Goal: Navigation & Orientation: Find specific page/section

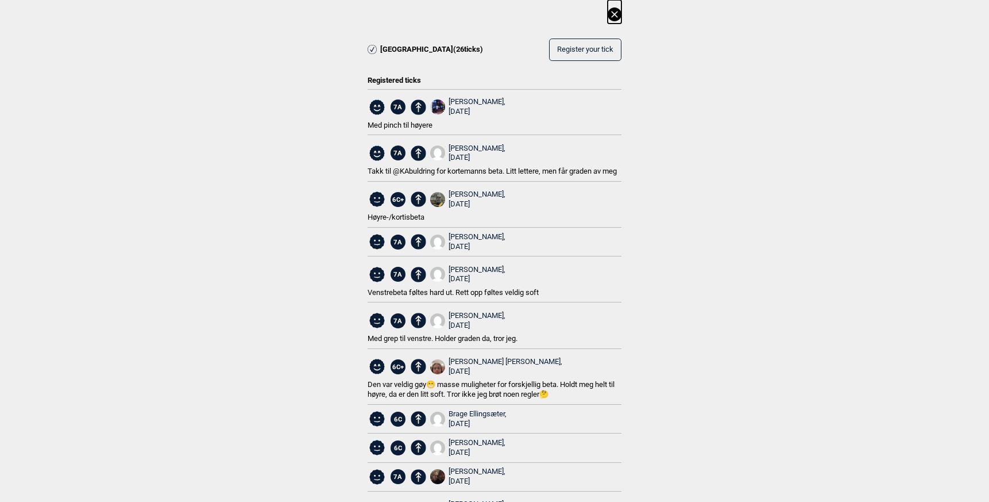
scroll to position [252, 0]
click at [611, 14] on icon at bounding box center [615, 14] width 14 height 14
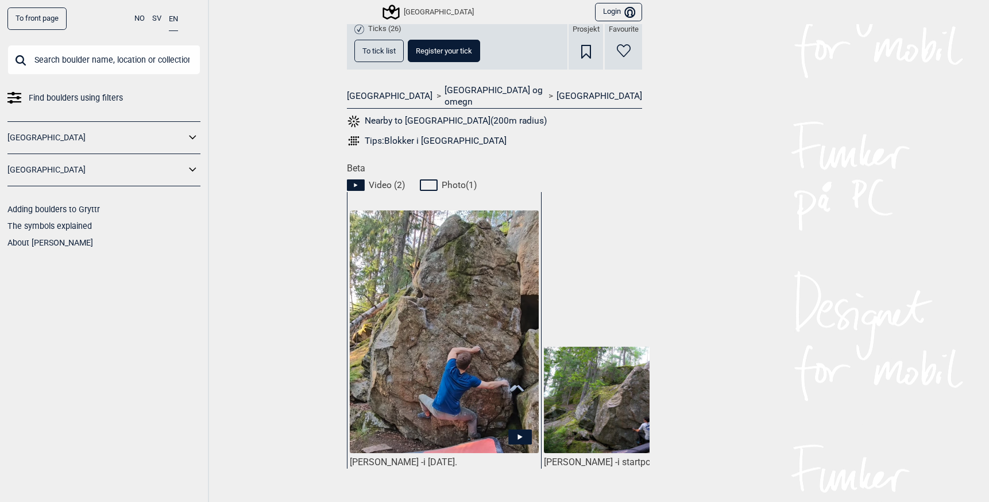
scroll to position [464, 0]
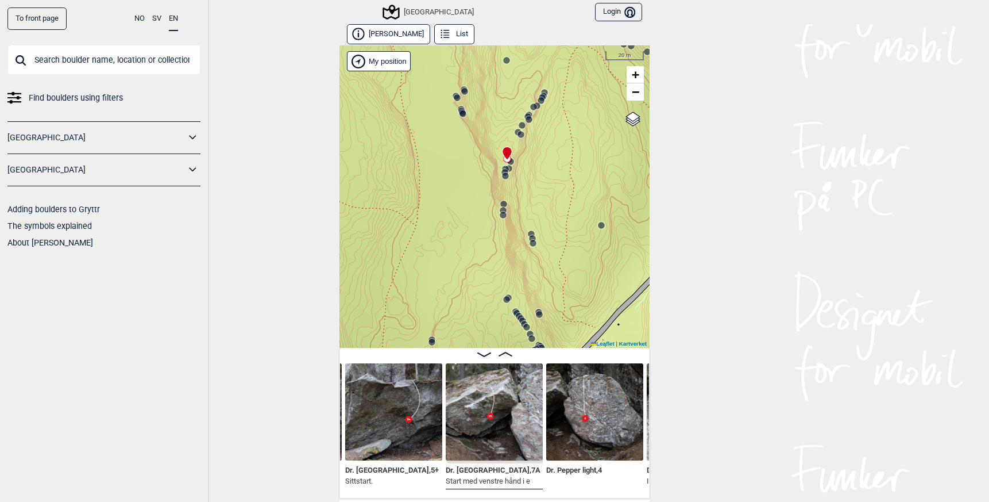
click at [480, 388] on img at bounding box center [494, 411] width 97 height 97
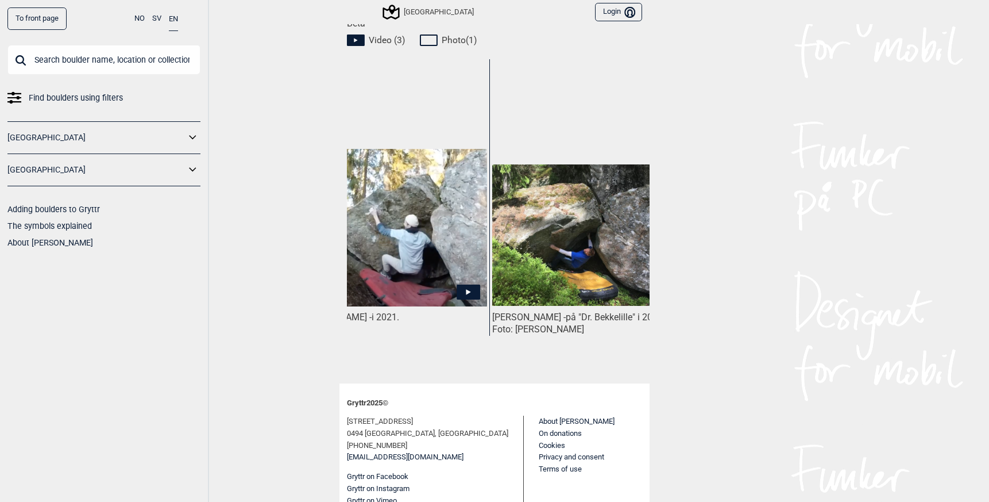
scroll to position [0, 474]
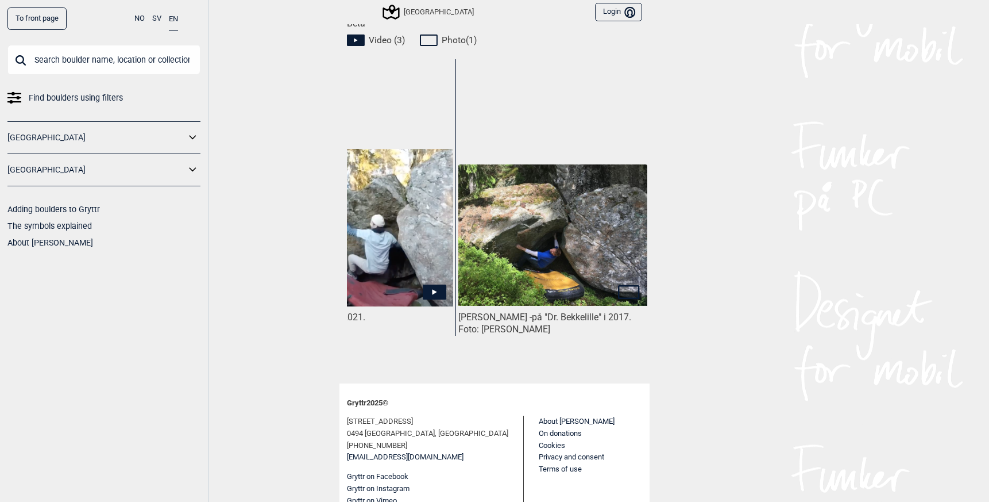
click at [625, 368] on span at bounding box center [495, 375] width 310 height 15
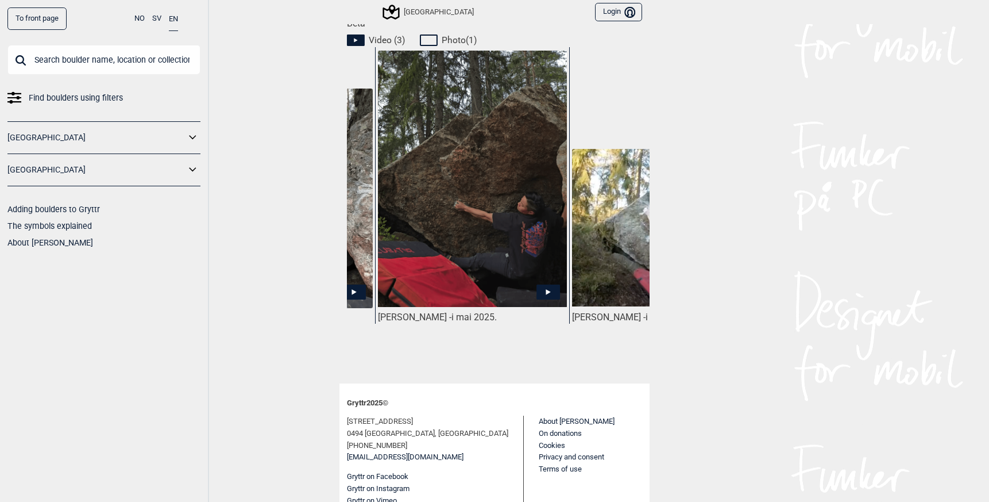
scroll to position [0, 169]
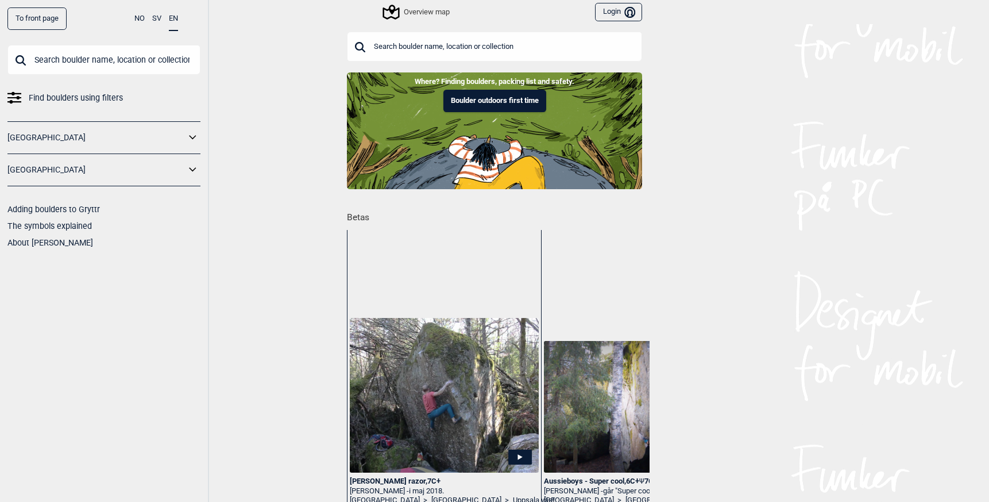
click at [68, 56] on input "text" at bounding box center [103, 60] width 193 height 30
click at [72, 137] on link "[GEOGRAPHIC_DATA]" at bounding box center [96, 137] width 178 height 17
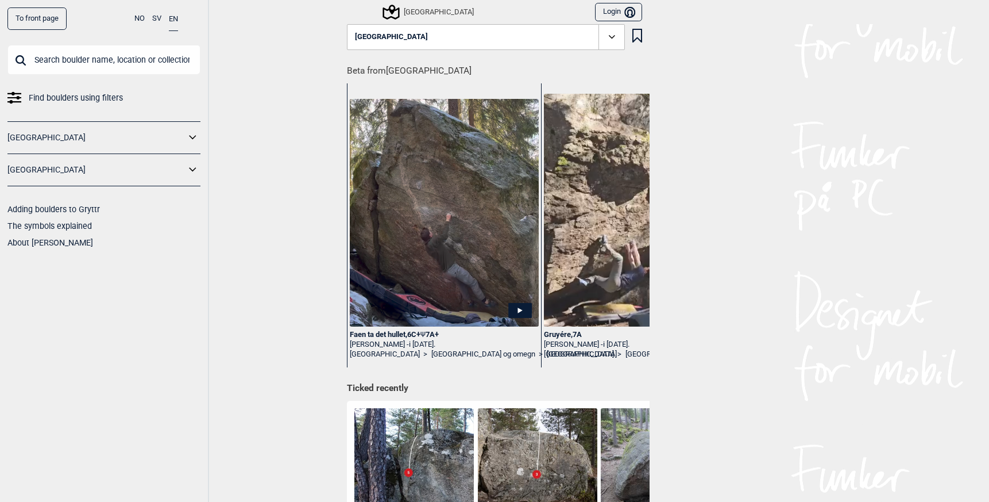
click at [191, 139] on icon at bounding box center [193, 137] width 15 height 17
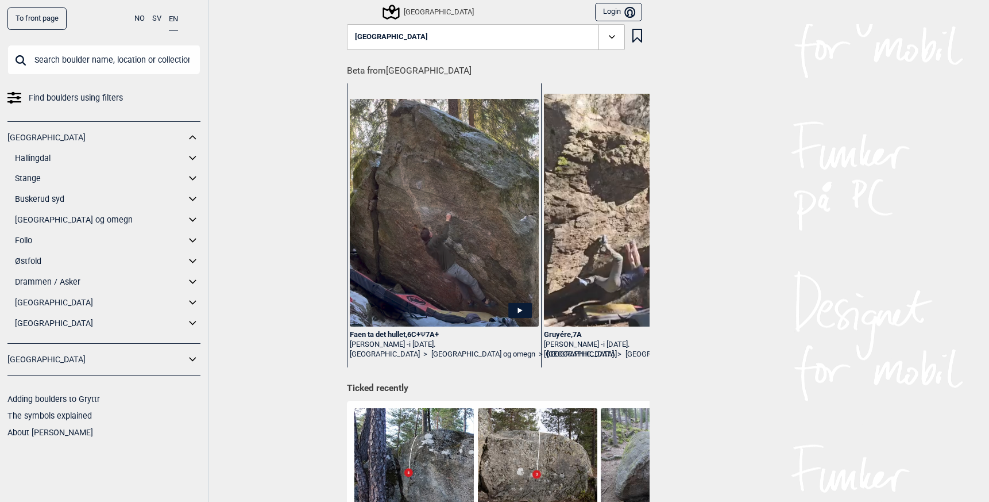
click at [192, 157] on icon at bounding box center [193, 158] width 15 height 17
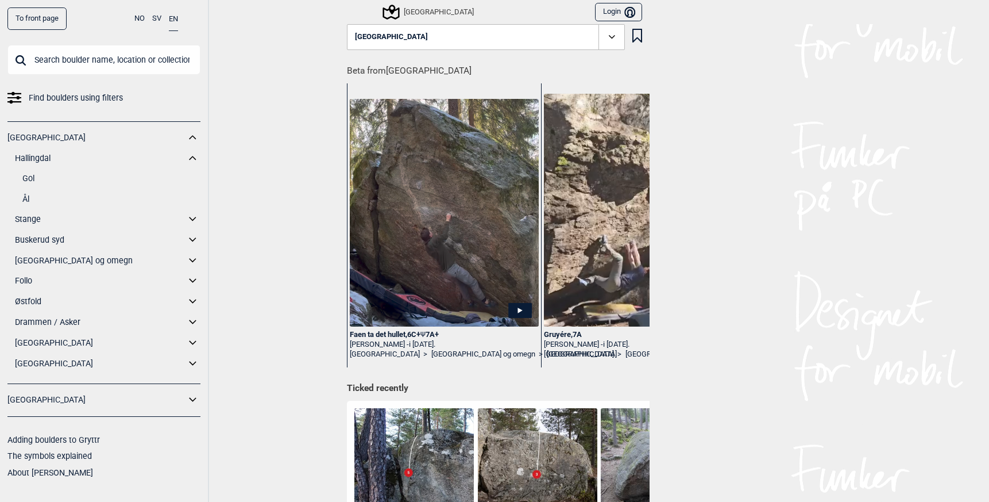
click at [190, 222] on icon at bounding box center [193, 219] width 15 height 17
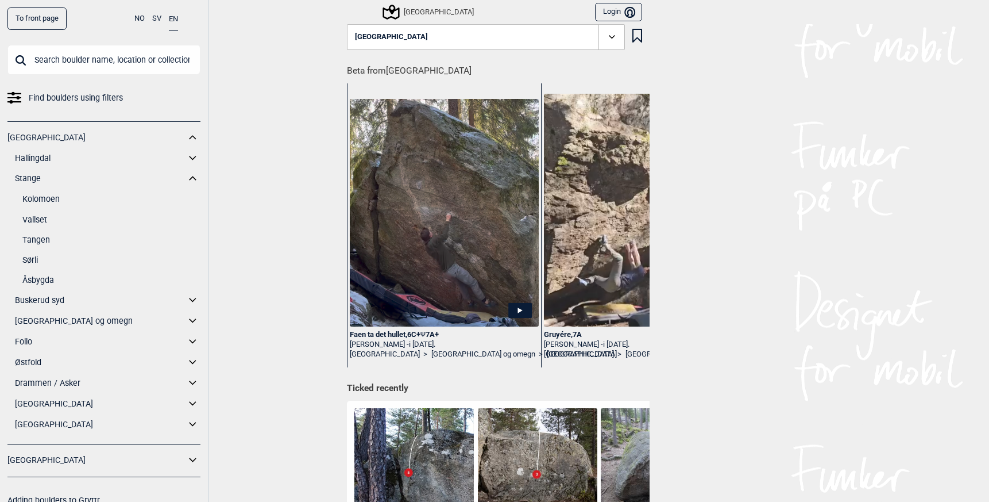
click at [186, 157] on icon at bounding box center [193, 158] width 15 height 17
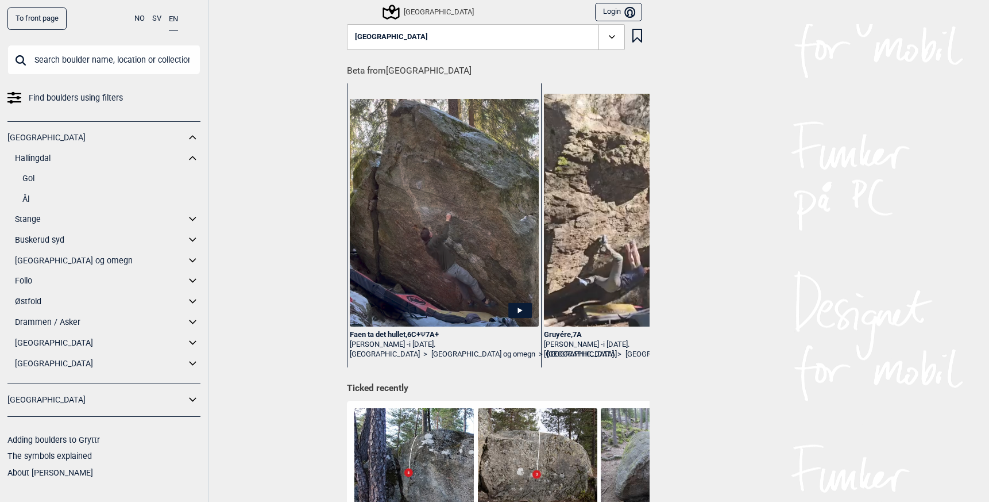
click at [37, 177] on link "Gol" at bounding box center [111, 178] width 178 height 17
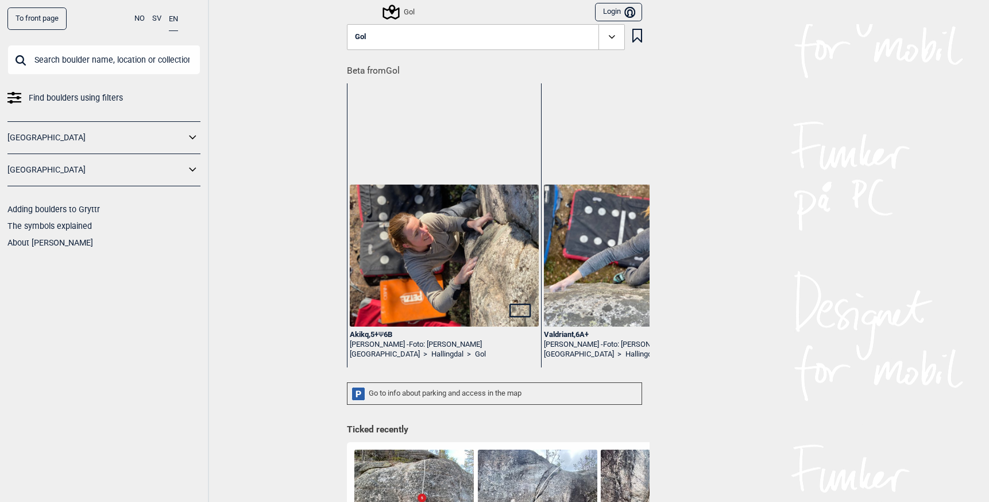
click at [402, 11] on div "Gol" at bounding box center [399, 12] width 30 height 14
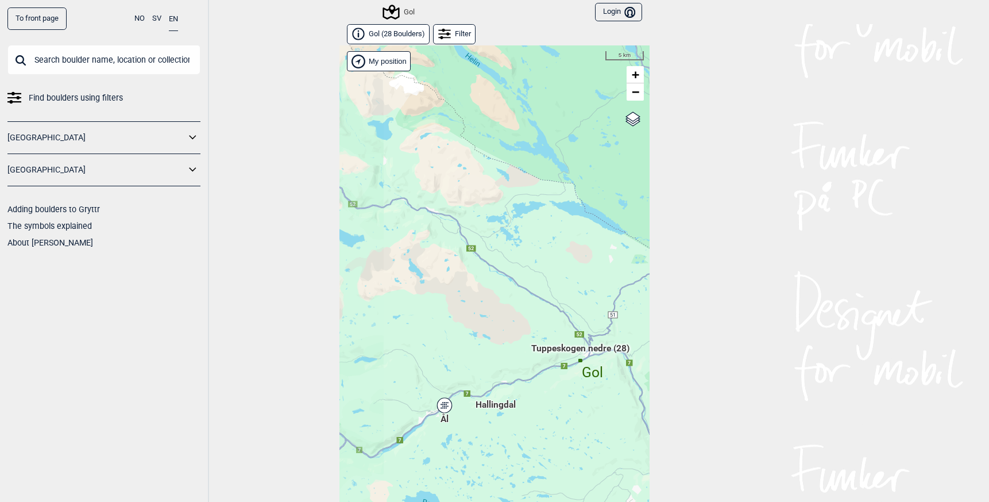
scroll to position [17, 0]
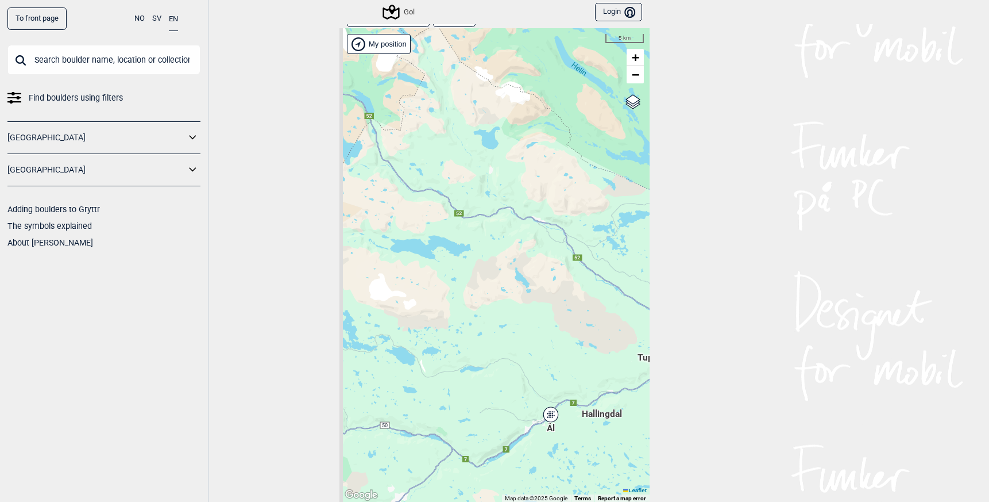
drag, startPoint x: 420, startPoint y: 220, endPoint x: 539, endPoint y: 254, distance: 124.4
click at [539, 254] on div "Tuppeskogen nedre (28) Hallingdal Stange Buskerud syd Oslo og omegn Follo" at bounding box center [495, 265] width 310 height 474
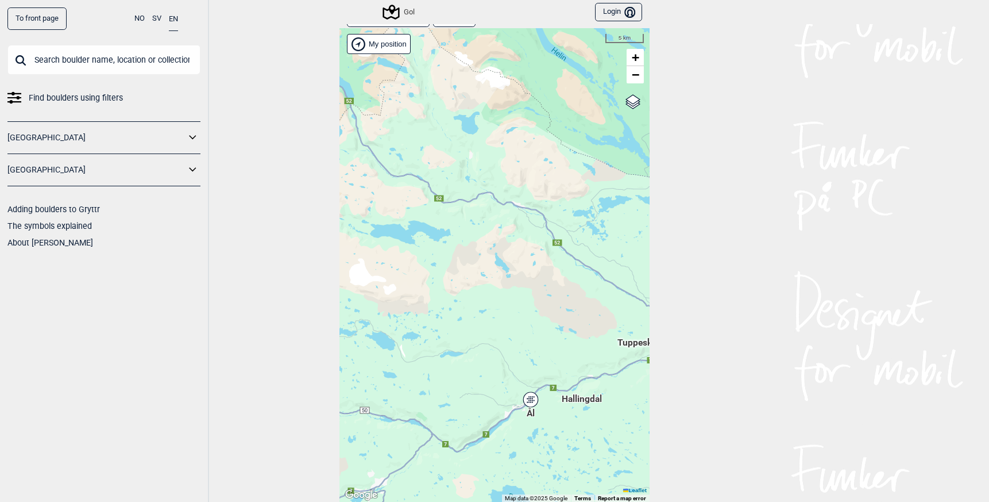
drag, startPoint x: 527, startPoint y: 235, endPoint x: 367, endPoint y: 119, distance: 197.5
click at [382, 131] on div "Tuppeskogen nedre (28) Hallingdal Stange Buskerud syd Oslo og omegn Follo" at bounding box center [495, 265] width 310 height 474
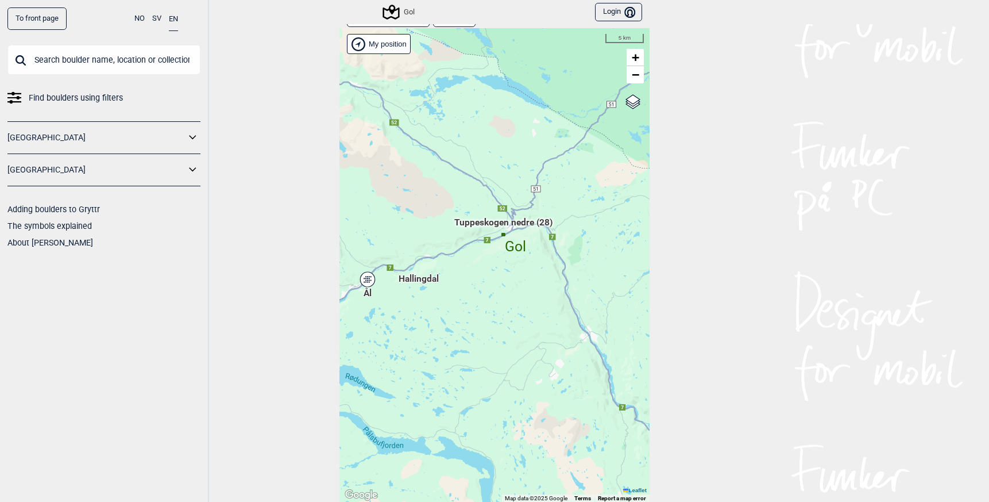
click at [485, 224] on span "Tuppeskogen nedre (28)" at bounding box center [503, 227] width 98 height 22
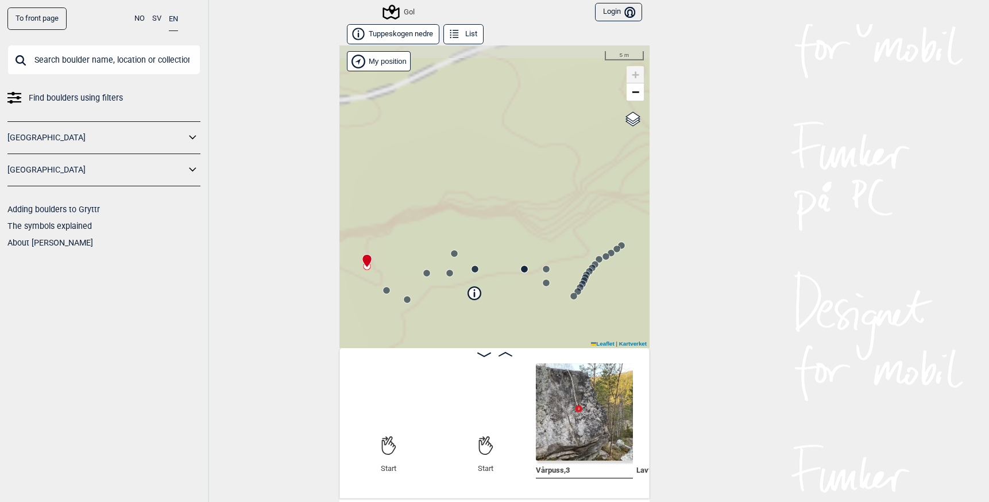
scroll to position [0, 90]
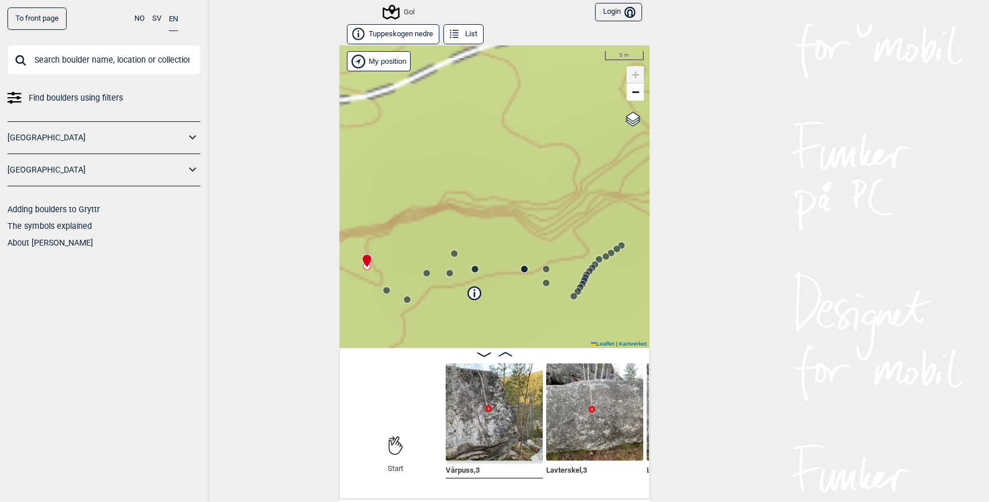
click at [570, 297] on circle at bounding box center [573, 295] width 7 height 7
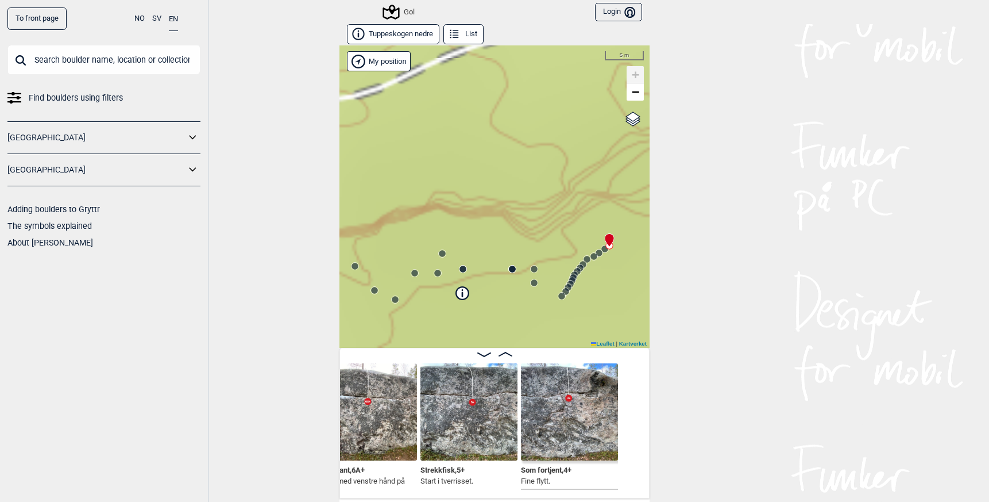
scroll to position [0, 2690]
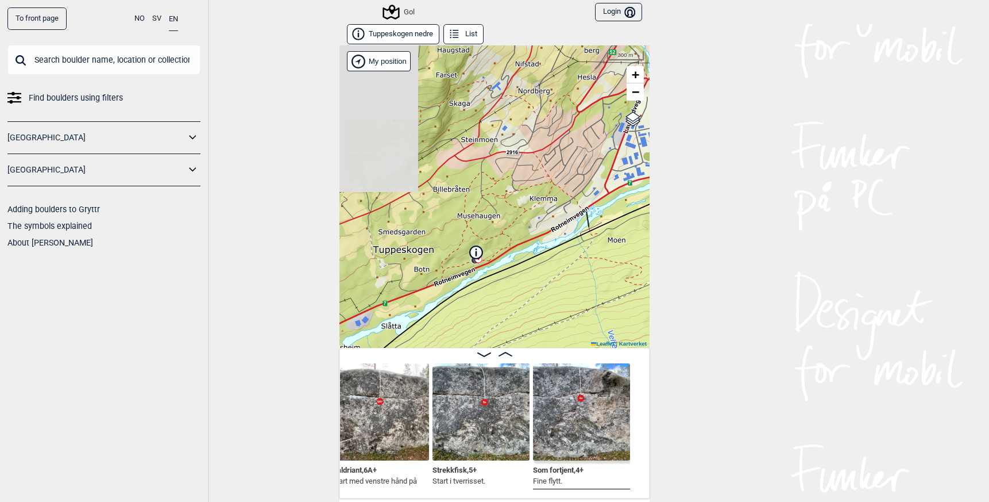
drag, startPoint x: 450, startPoint y: 285, endPoint x: 473, endPoint y: 209, distance: 79.2
click at [473, 214] on div "Gol My position 300 m + − Kartverket OpenStreetMap Google satellite Leaflet | K…" at bounding box center [495, 196] width 310 height 302
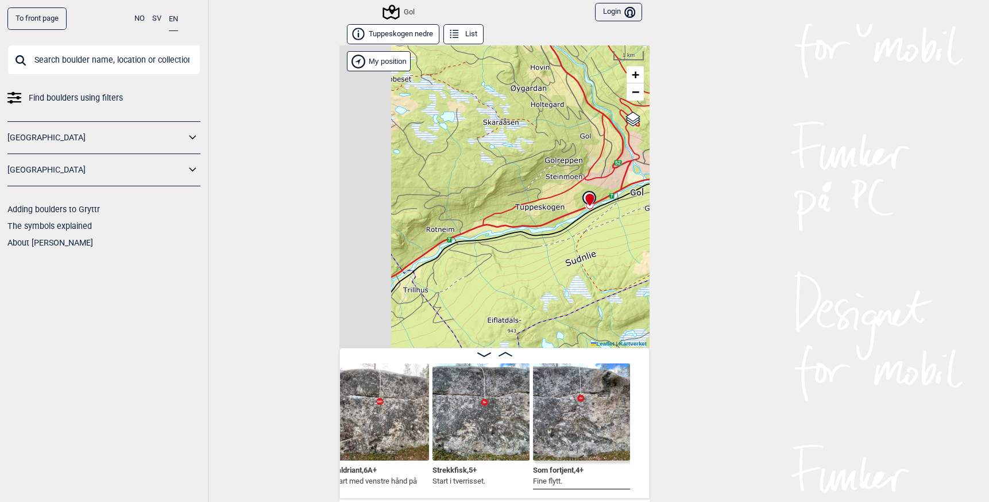
drag, startPoint x: 420, startPoint y: 254, endPoint x: 534, endPoint y: 236, distance: 115.3
click at [533, 235] on div "Gol My position 1 km + − Kartverket OpenStreetMap Google satellite Leaflet | Ka…" at bounding box center [495, 196] width 310 height 302
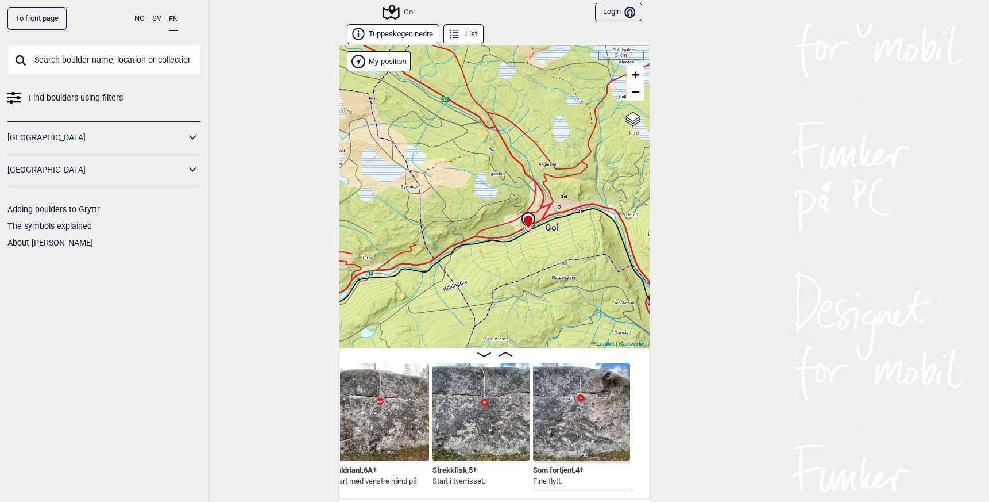
click at [395, 9] on icon at bounding box center [391, 12] width 22 height 22
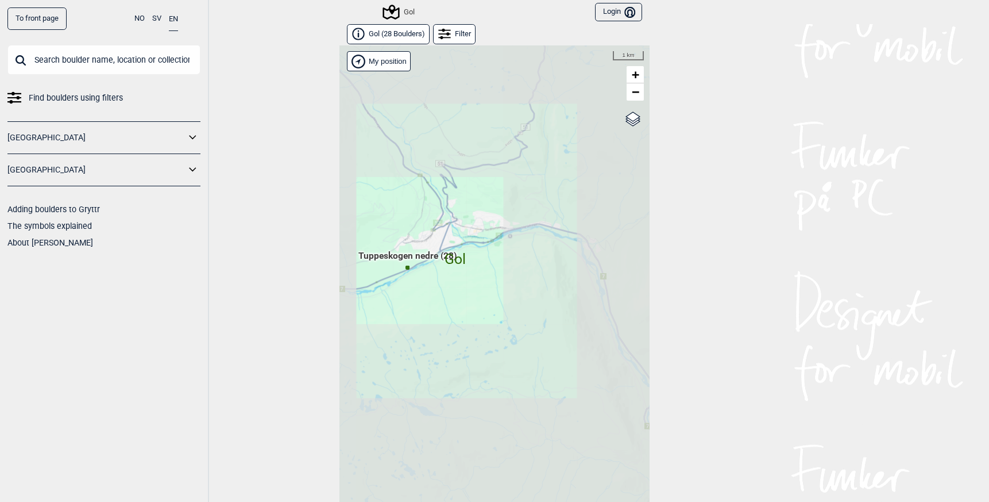
scroll to position [17, 0]
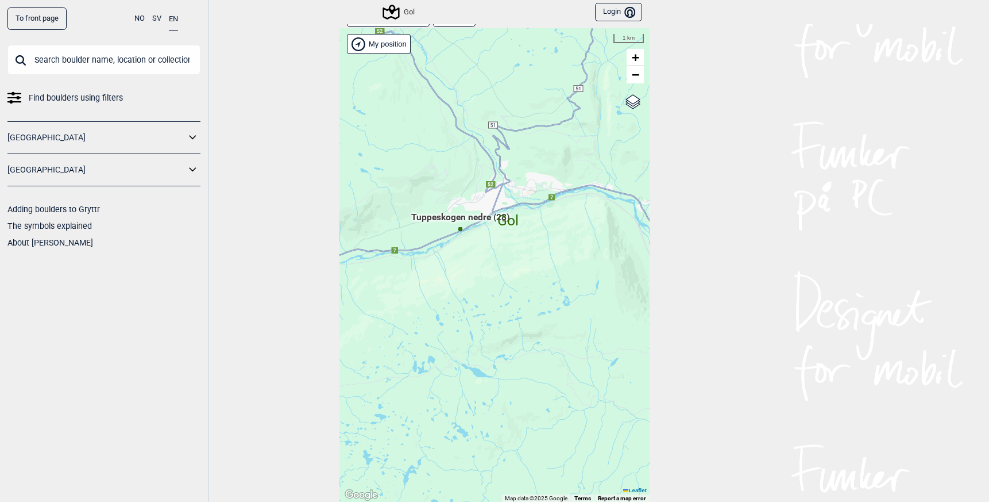
drag, startPoint x: 395, startPoint y: 338, endPoint x: 556, endPoint y: 285, distance: 169.3
click at [551, 286] on div "Hallingdal Gol Ål Stange Kolomoen Vallset Tangen Sørli Åsbygda Buskerud syd Kon…" at bounding box center [495, 265] width 310 height 474
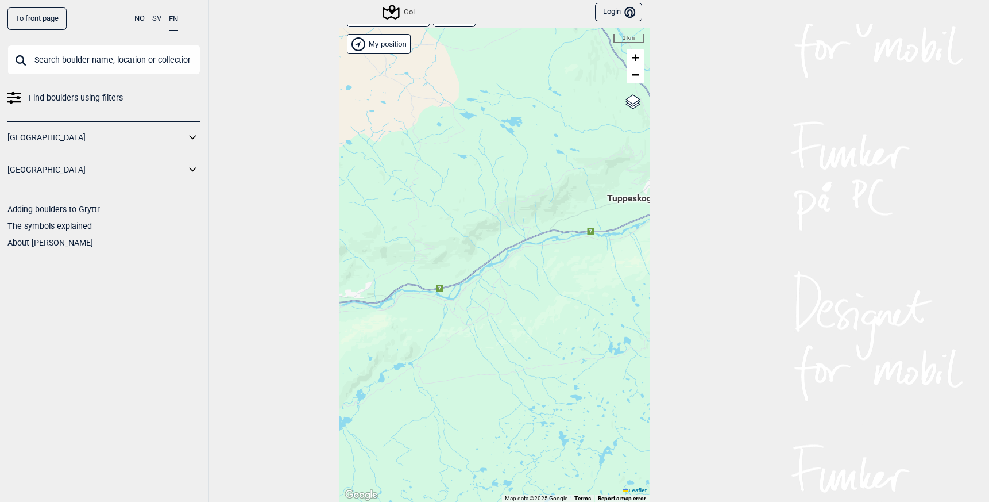
drag, startPoint x: 410, startPoint y: 254, endPoint x: 497, endPoint y: 267, distance: 88.9
click at [497, 267] on div "Hallingdal Gol Ål Stange Kolomoen Vallset Tangen Sørli Åsbygda Buskerud syd Kon…" at bounding box center [495, 265] width 310 height 474
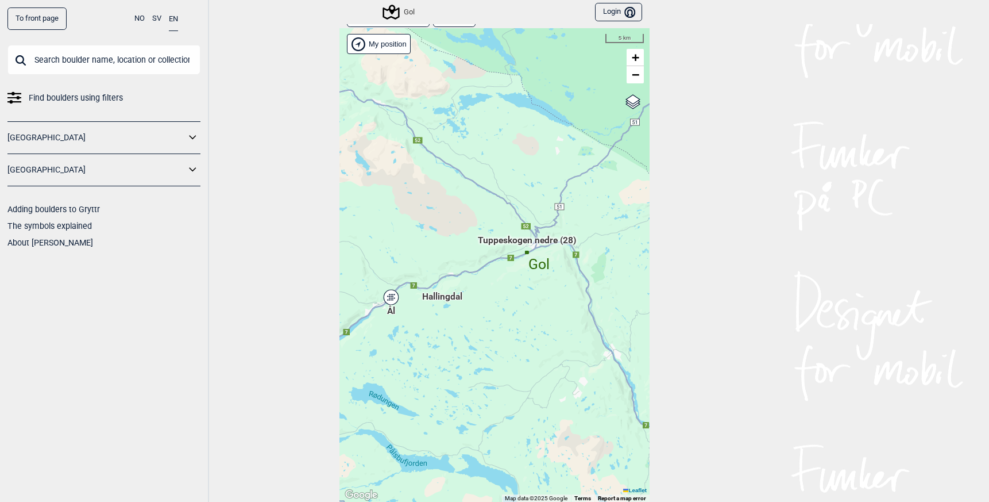
click at [435, 290] on span "Hallingdal" at bounding box center [442, 290] width 40 height 0
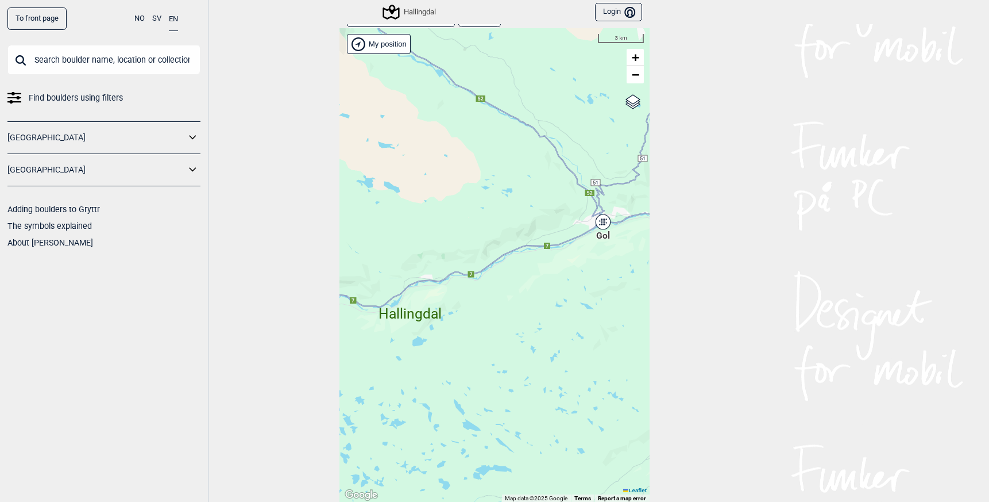
drag, startPoint x: 491, startPoint y: 276, endPoint x: 566, endPoint y: 265, distance: 76.6
click at [562, 265] on div "Hallingdal Ål Stange Kolomoen Vallset Tangen Sørli Åsbygda Buskerud syd Kongsbe…" at bounding box center [495, 265] width 310 height 474
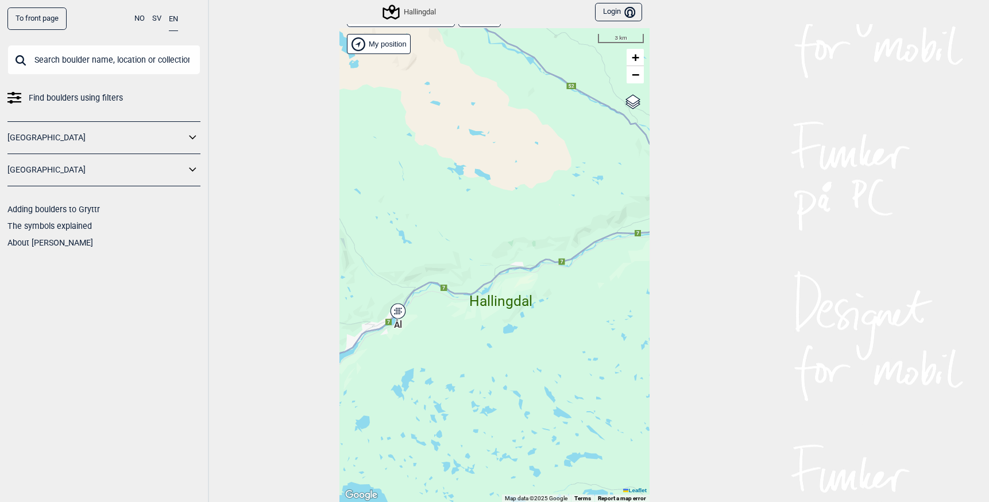
click at [395, 310] on div "Ål" at bounding box center [398, 310] width 7 height 7
